Goal: Obtain resource: Download file/media

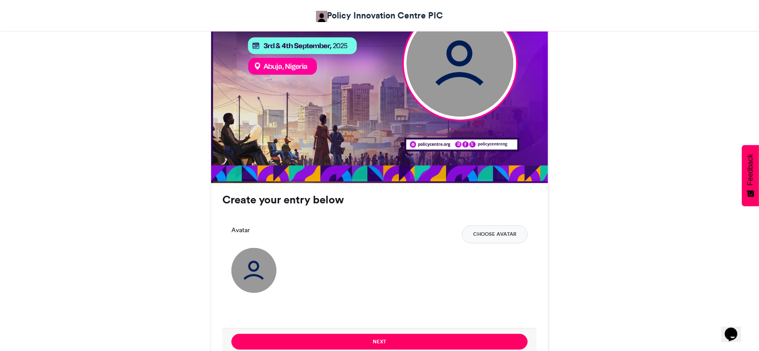
scroll to position [448, 0]
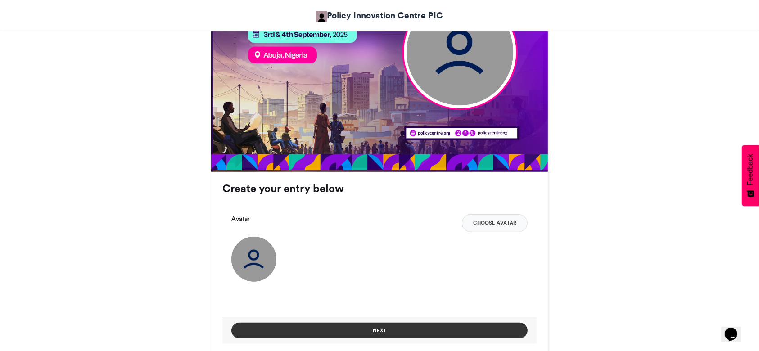
click at [420, 328] on button "Next" at bounding box center [379, 331] width 296 height 16
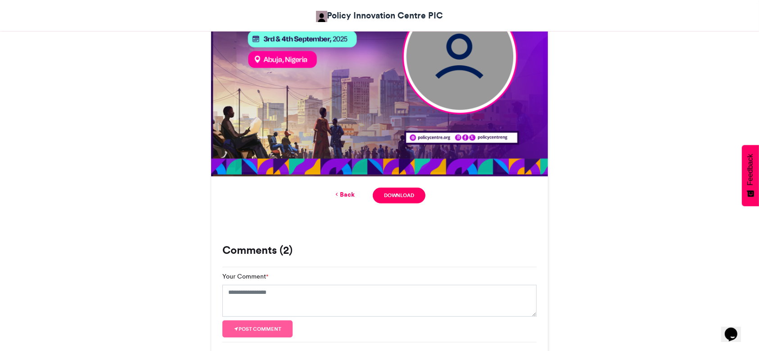
scroll to position [388, 0]
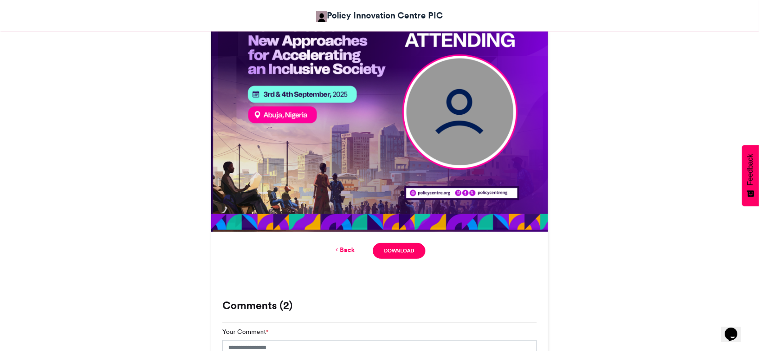
click at [452, 127] on img at bounding box center [379, 63] width 337 height 337
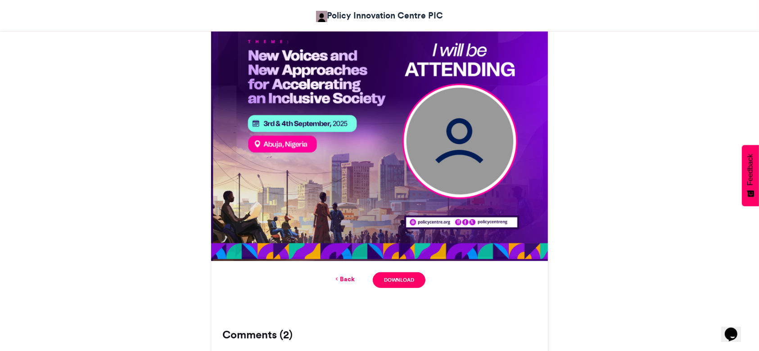
scroll to position [360, 0]
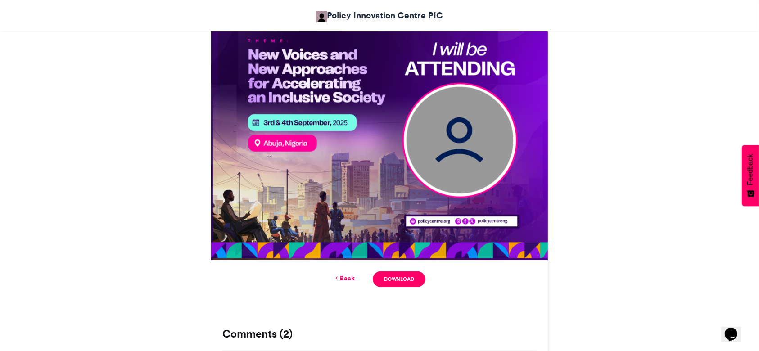
click at [463, 162] on img at bounding box center [379, 91] width 337 height 337
click at [351, 283] on link "Back" at bounding box center [344, 278] width 21 height 9
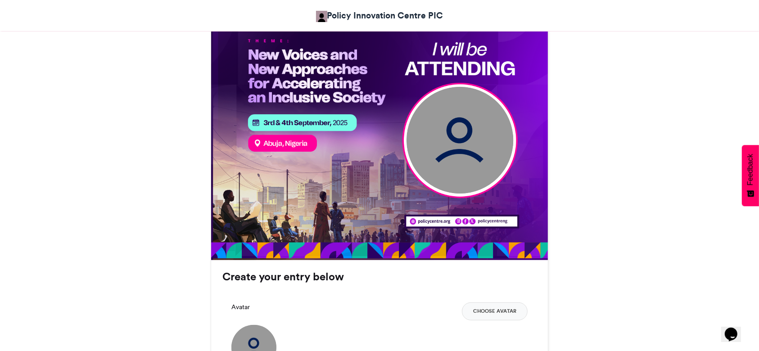
scroll to position [486, 0]
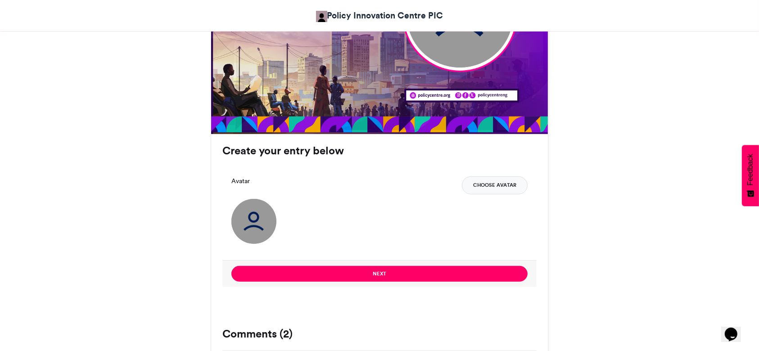
click at [500, 185] on button "Choose Avatar" at bounding box center [495, 185] width 66 height 18
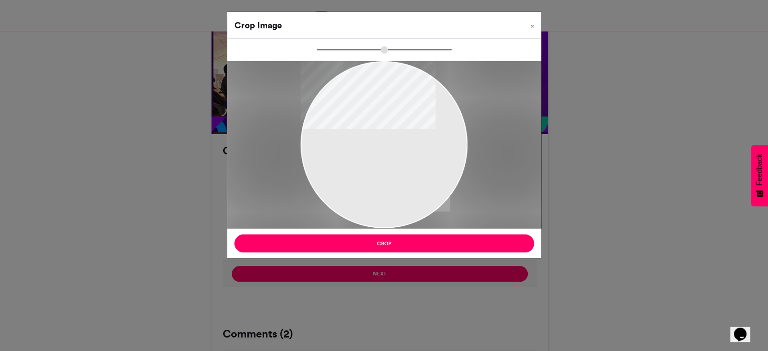
type input "******"
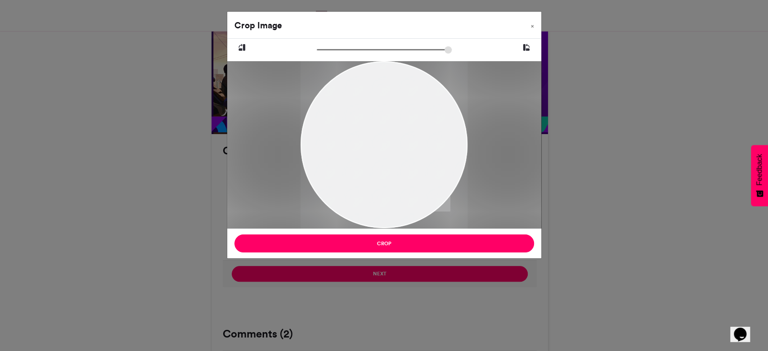
drag, startPoint x: 406, startPoint y: 150, endPoint x: 433, endPoint y: 165, distance: 30.8
click at [433, 165] on div at bounding box center [384, 160] width 167 height 250
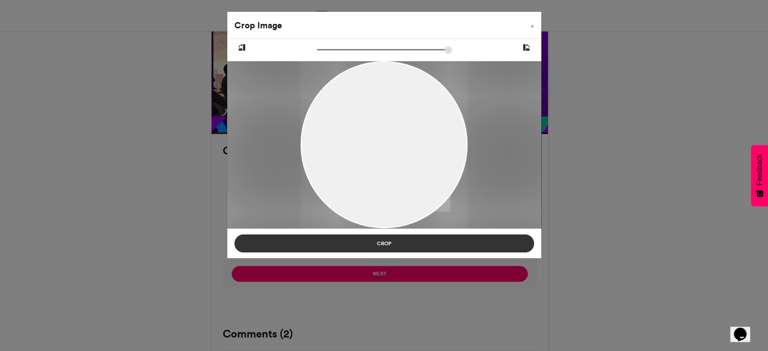
click at [421, 242] on button "Crop" at bounding box center [385, 244] width 300 height 18
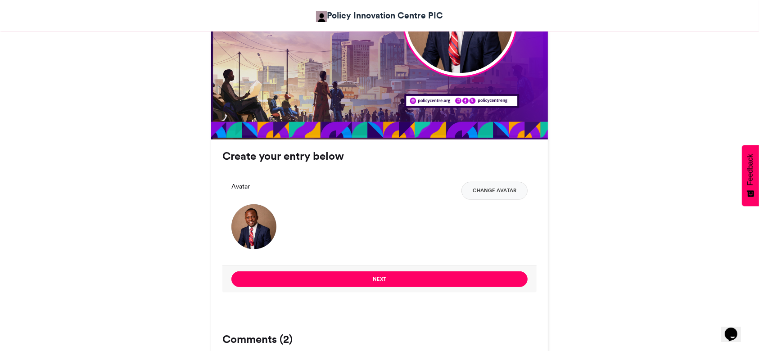
scroll to position [546, 0]
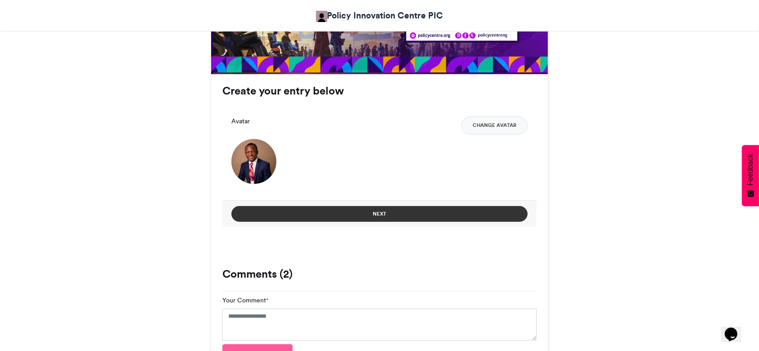
click at [432, 220] on button "Next" at bounding box center [379, 214] width 296 height 16
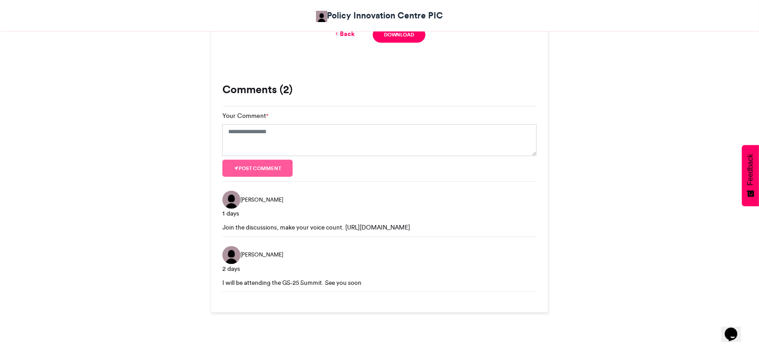
scroll to position [516, 0]
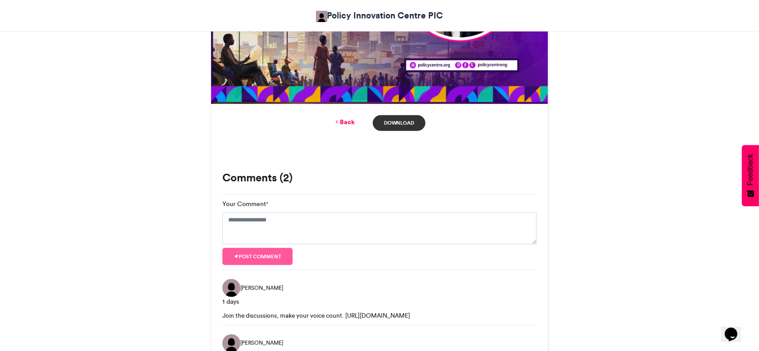
click at [400, 118] on link "Download" at bounding box center [399, 123] width 53 height 16
